Goal: Task Accomplishment & Management: Use online tool/utility

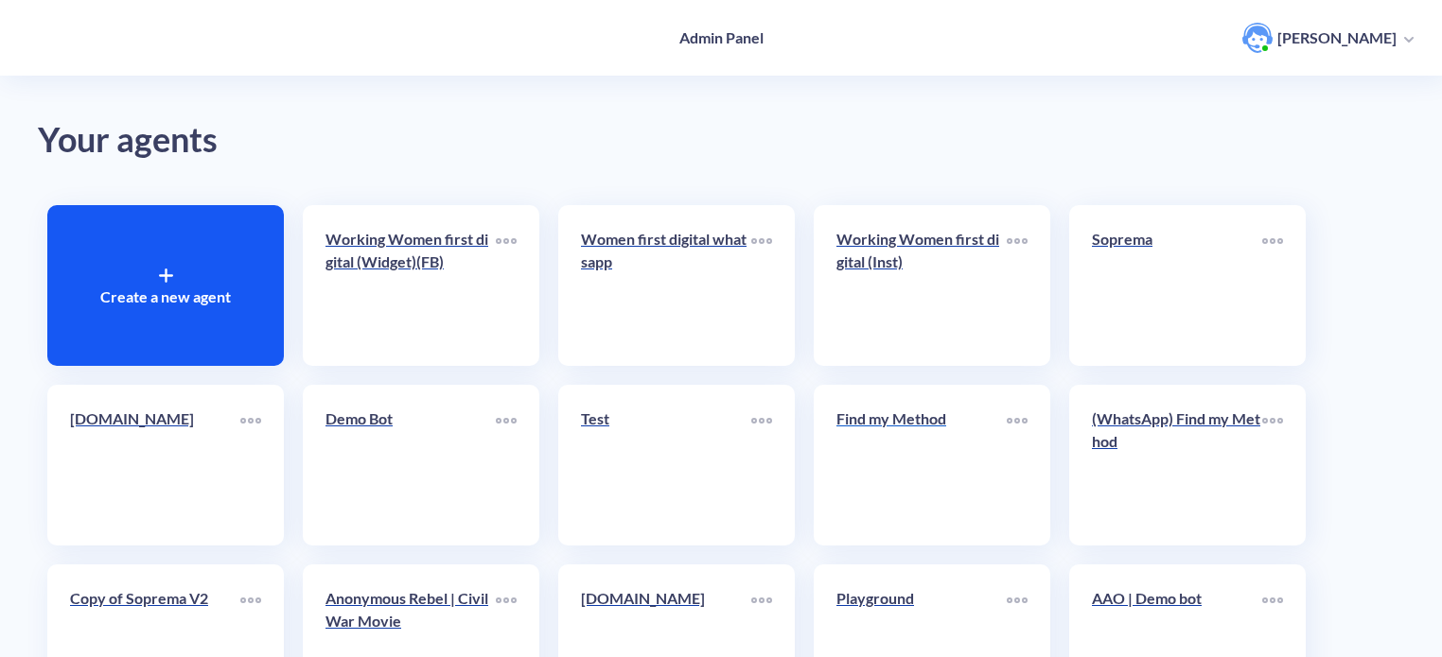
click at [937, 456] on link "Find my Method" at bounding box center [921, 465] width 170 height 115
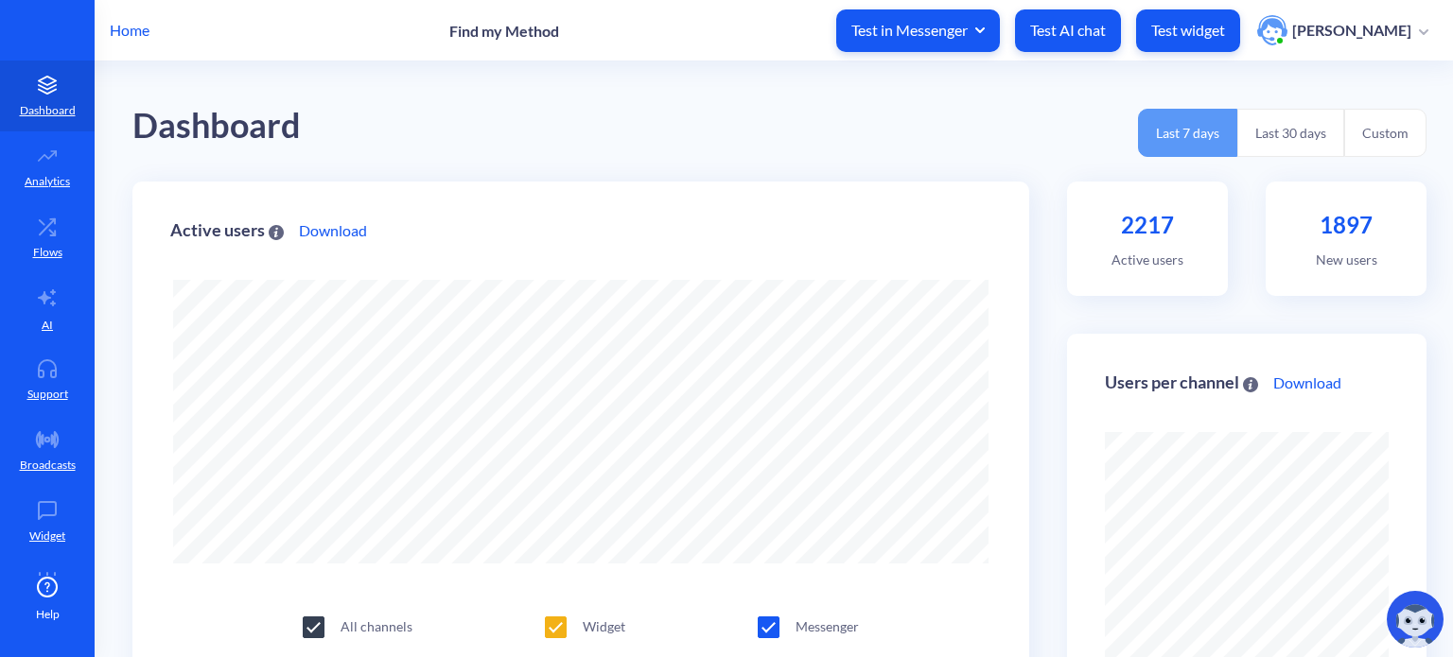
scroll to position [657, 1453]
click at [49, 231] on icon at bounding box center [52, 233] width 6 height 6
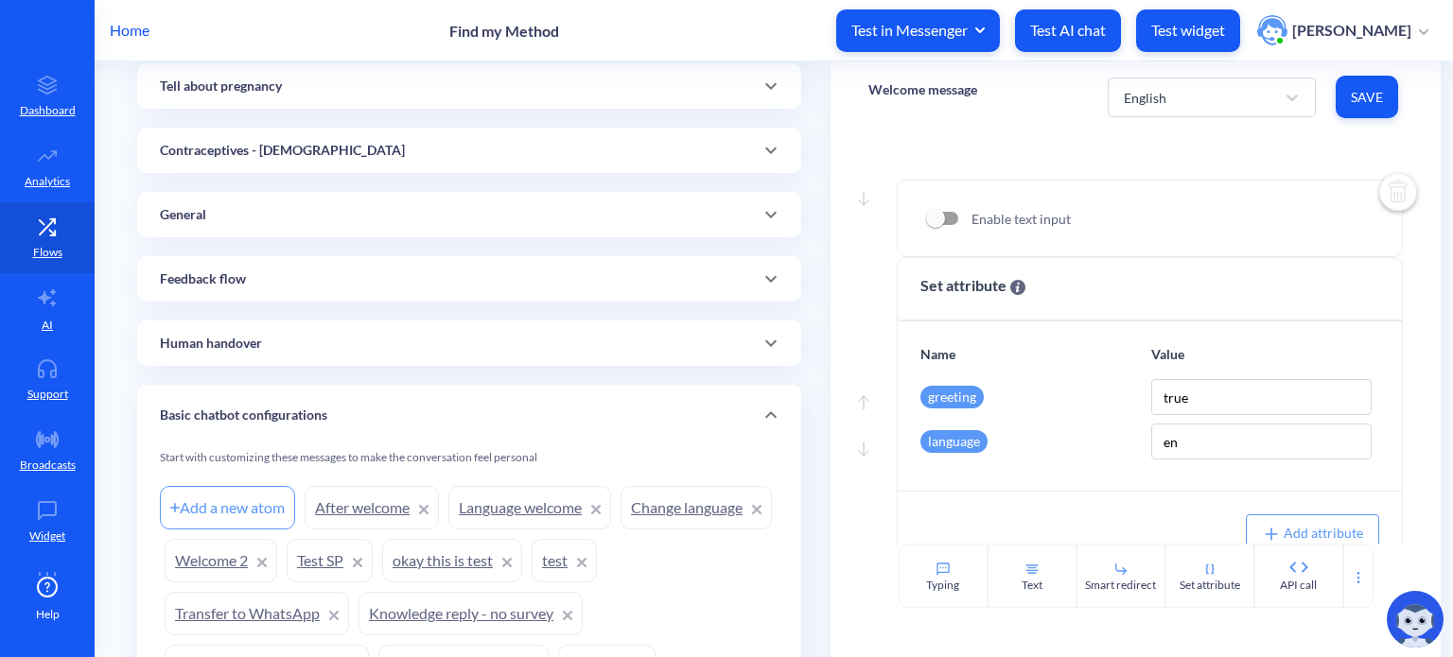
scroll to position [532, 0]
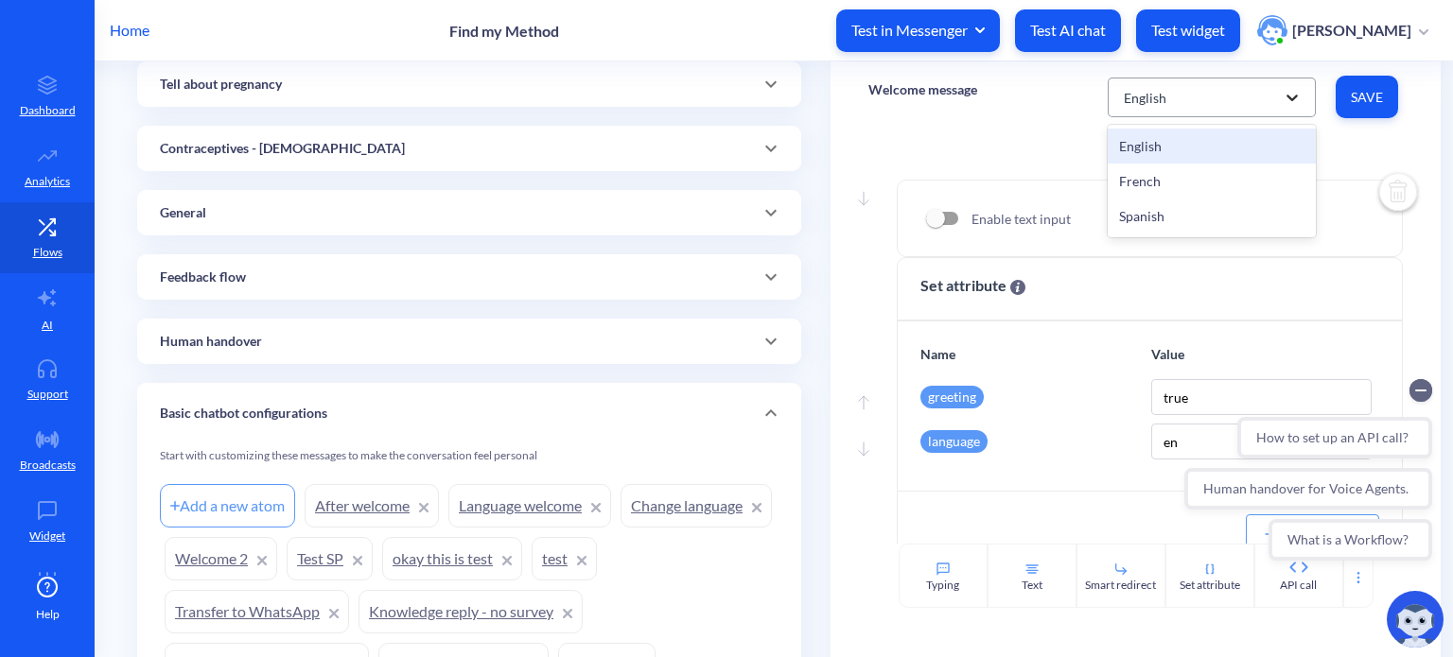
click at [1287, 96] on icon at bounding box center [1292, 98] width 11 height 7
click at [952, 141] on div "Move down Enable text input Move up Move down Set attribute Name Value greeting…" at bounding box center [1136, 337] width 610 height 411
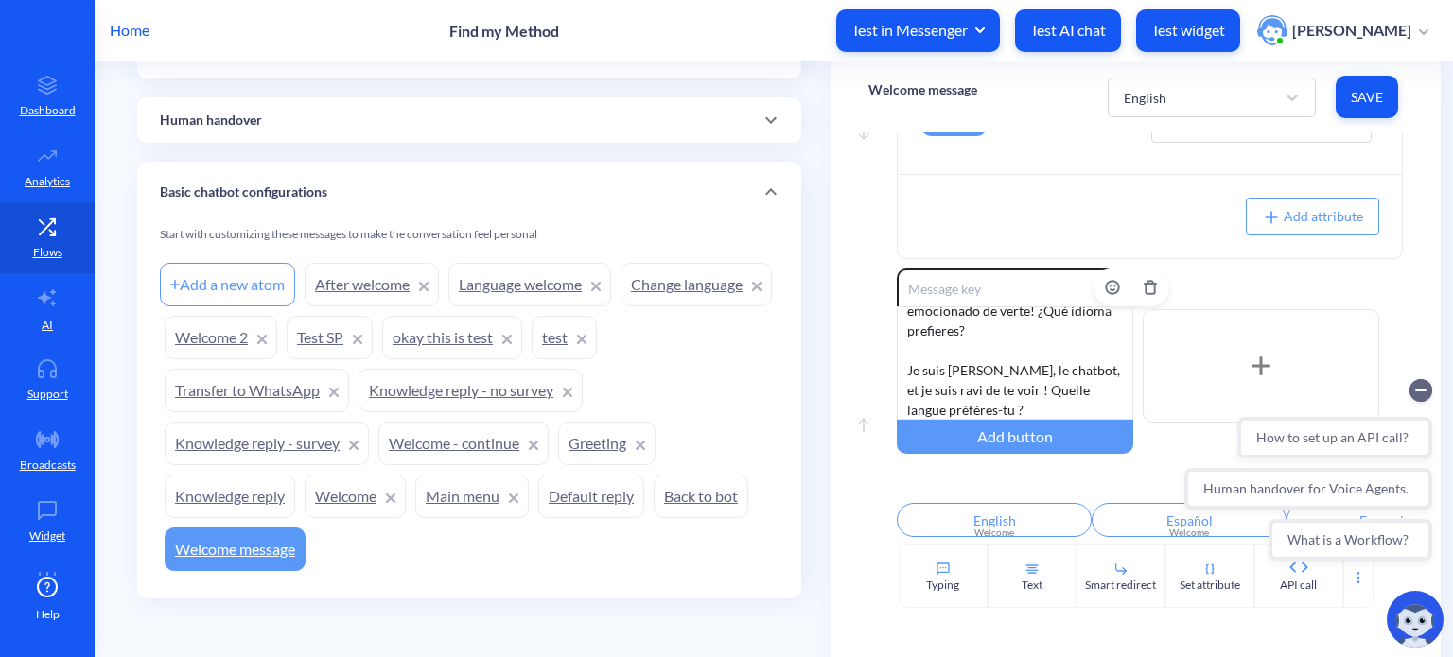
scroll to position [114, 0]
drag, startPoint x: 1052, startPoint y: 538, endPoint x: 1120, endPoint y: 535, distance: 68.2
click at [1120, 535] on div "English Welcome Español Welcome Français Welcome + Add Quick Reply" at bounding box center [1150, 523] width 506 height 41
click at [488, 619] on div "Add new flow Contraceptive Quiz Add a new atom methods fr methods es methods en…" at bounding box center [469, 26] width 674 height 1194
